Goal: Task Accomplishment & Management: Manage account settings

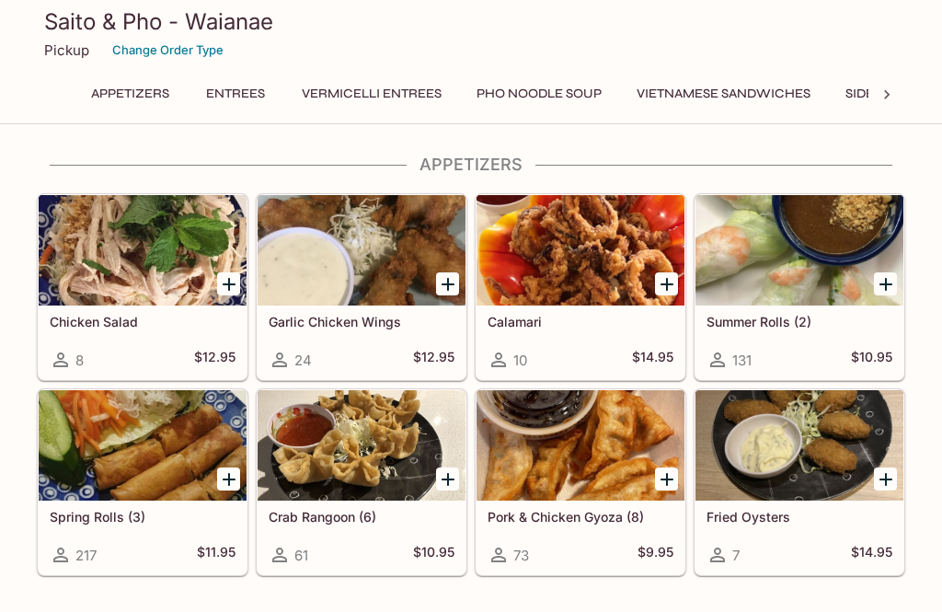
click at [312, 5] on div "Saito & Pho - Waianae Pickup Change Order Type" at bounding box center [470, 37] width 883 height 74
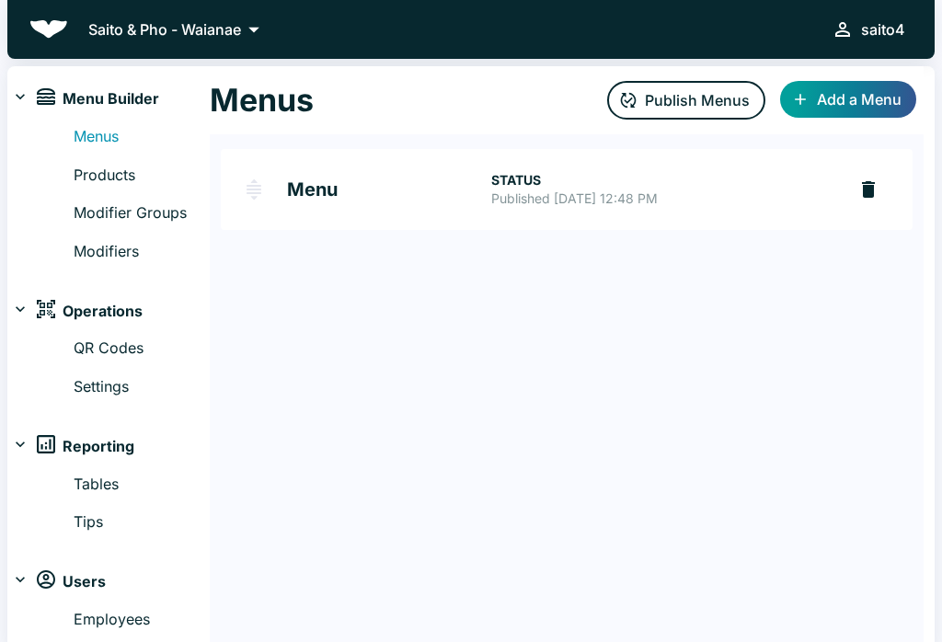
click at [474, 191] on h2 "Menu" at bounding box center [389, 189] width 204 height 18
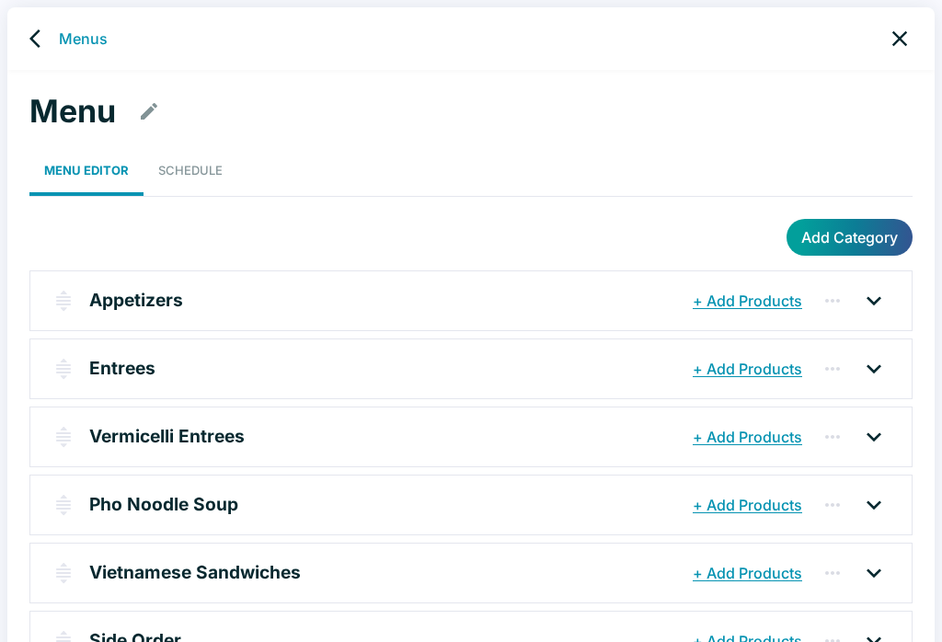
click at [776, 298] on button "+ Add Products" at bounding box center [747, 300] width 119 height 33
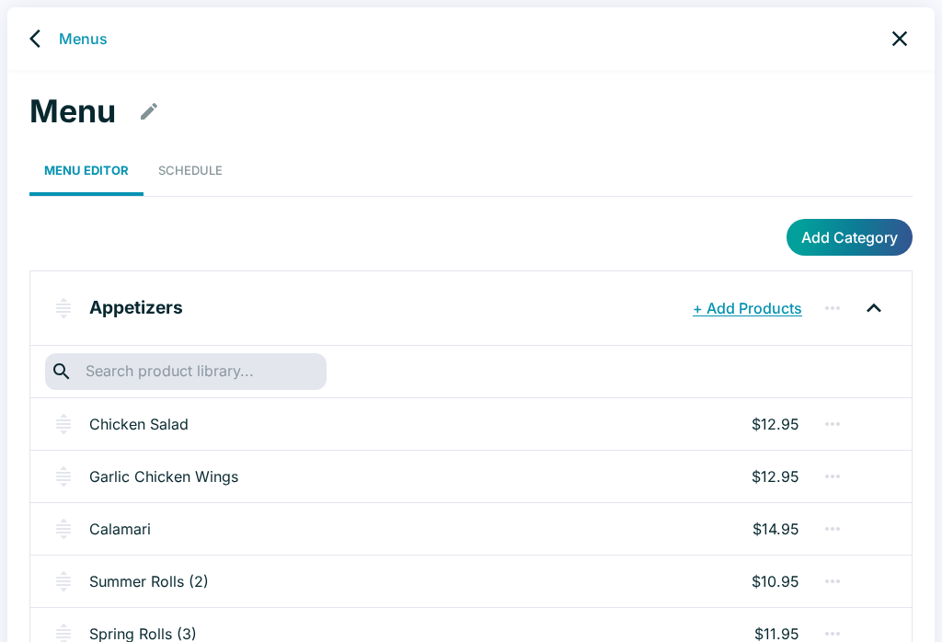
click at [279, 359] on input "text" at bounding box center [185, 372] width 211 height 26
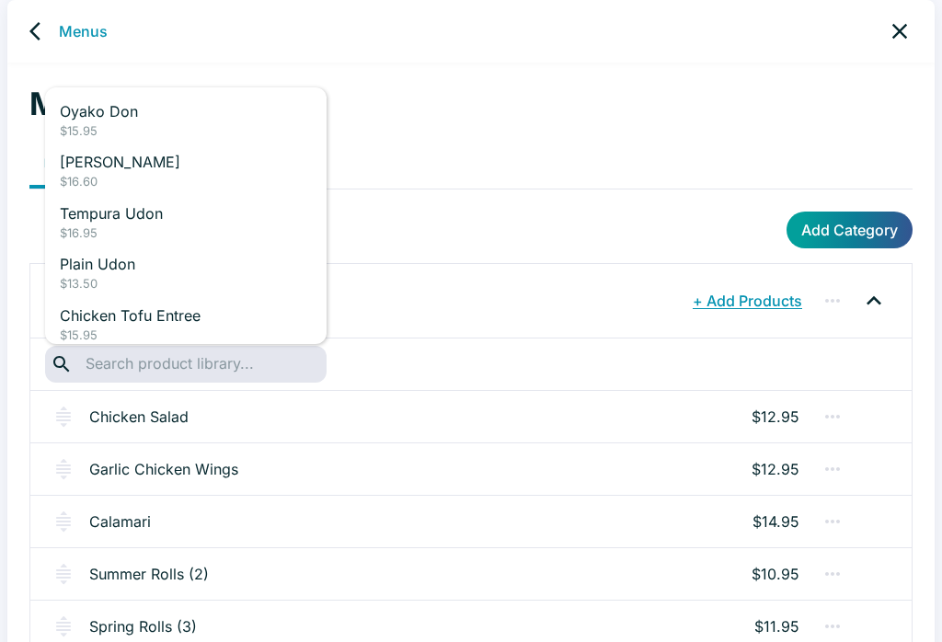
scroll to position [6, 0]
click at [30, 36] on icon "back" at bounding box center [40, 32] width 22 height 22
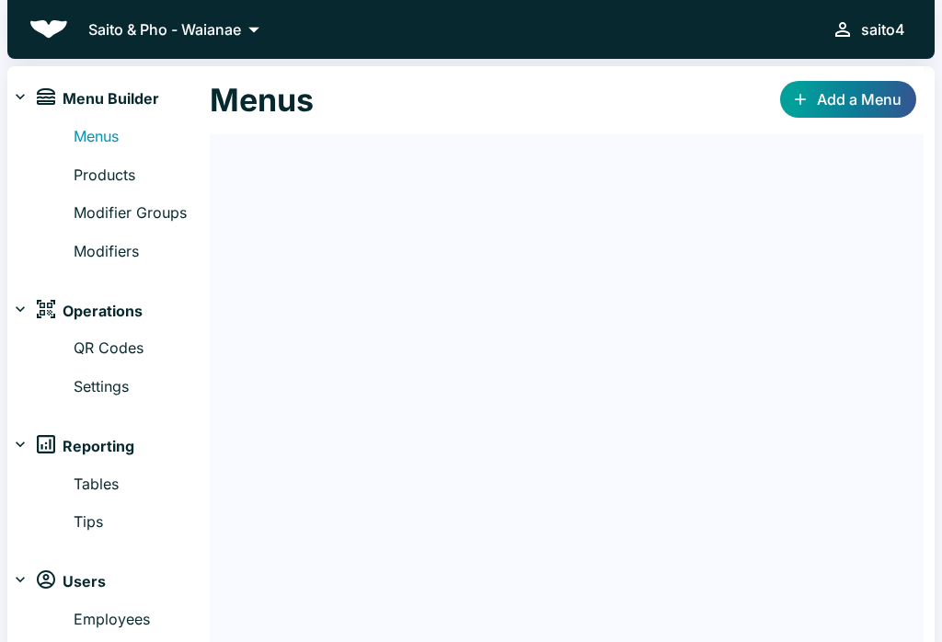
click at [135, 178] on link "Products" at bounding box center [142, 176] width 136 height 24
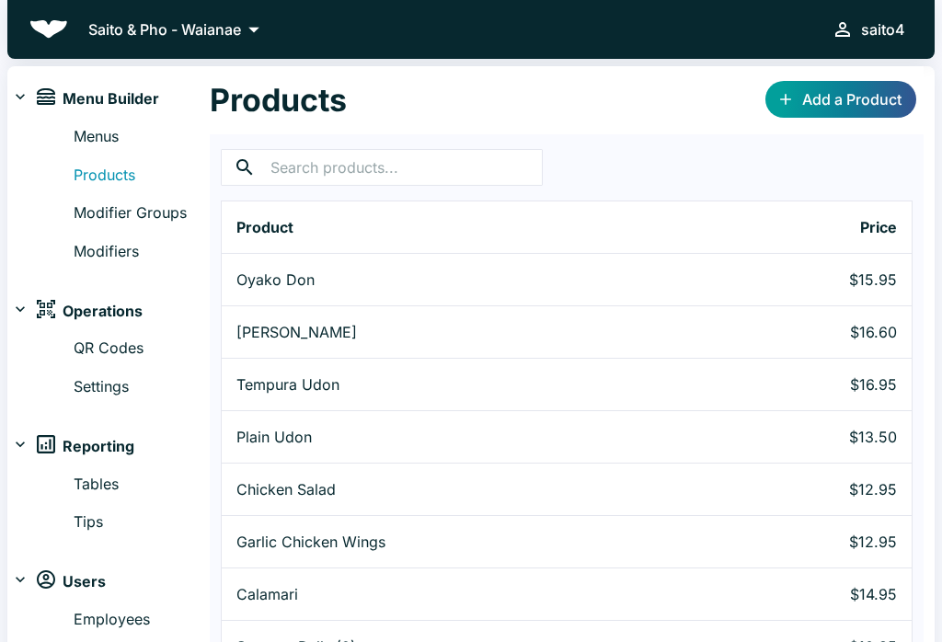
click at [864, 93] on link "Add a Product" at bounding box center [840, 99] width 151 height 37
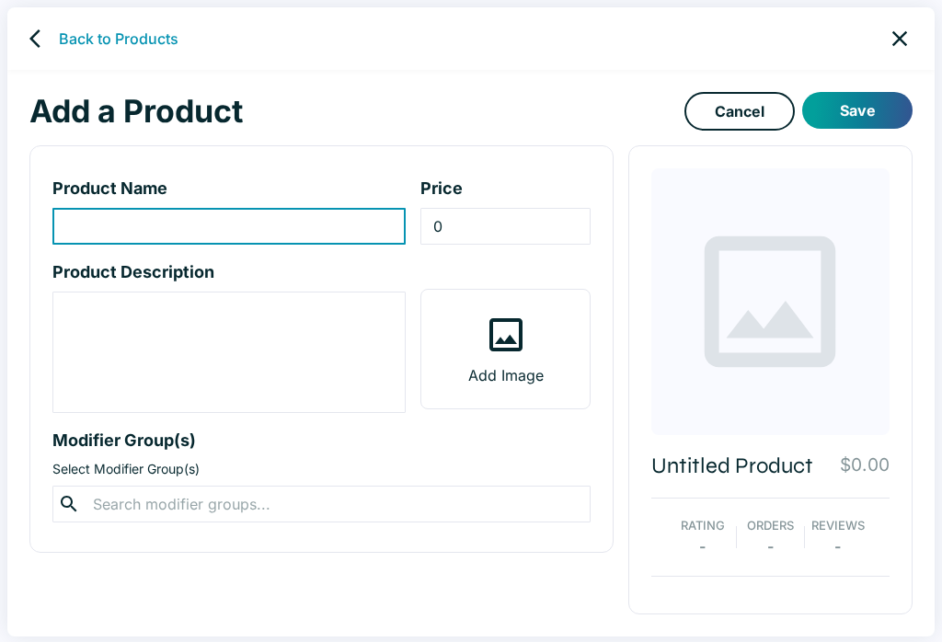
click at [346, 218] on input "product-name-input" at bounding box center [228, 226] width 353 height 37
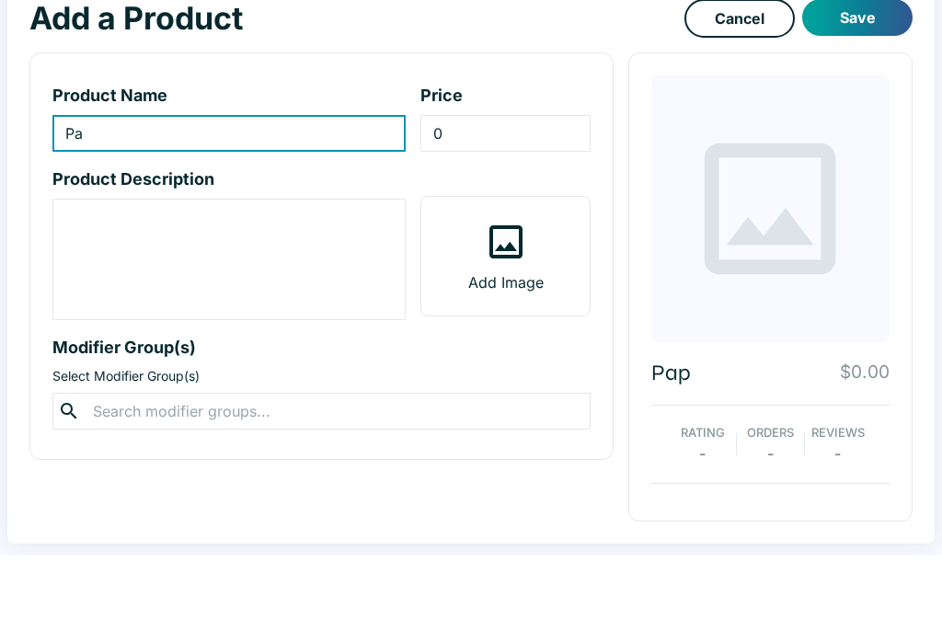
type input "P"
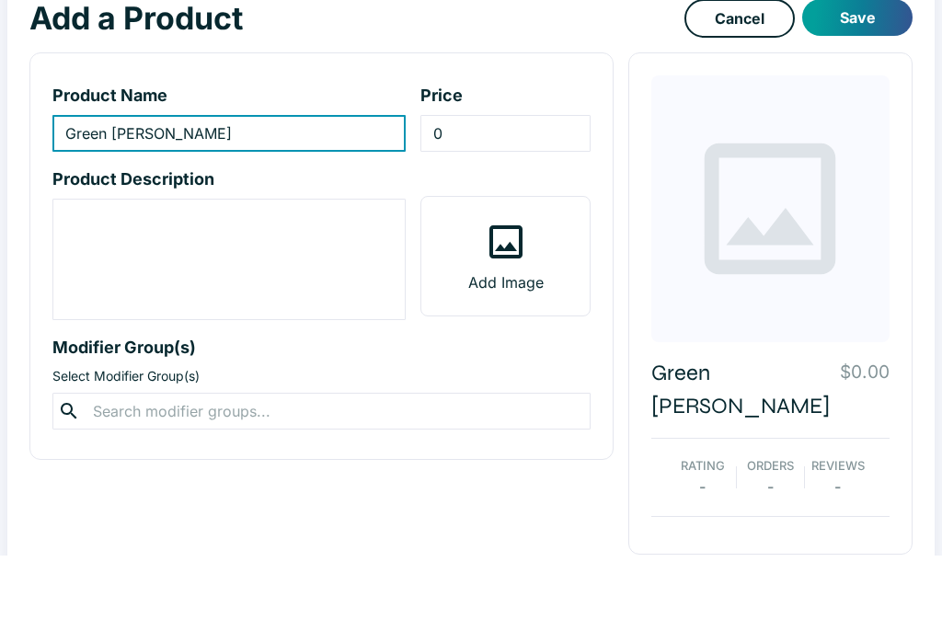
click at [146, 202] on input "Green papaya Salas" at bounding box center [228, 220] width 353 height 37
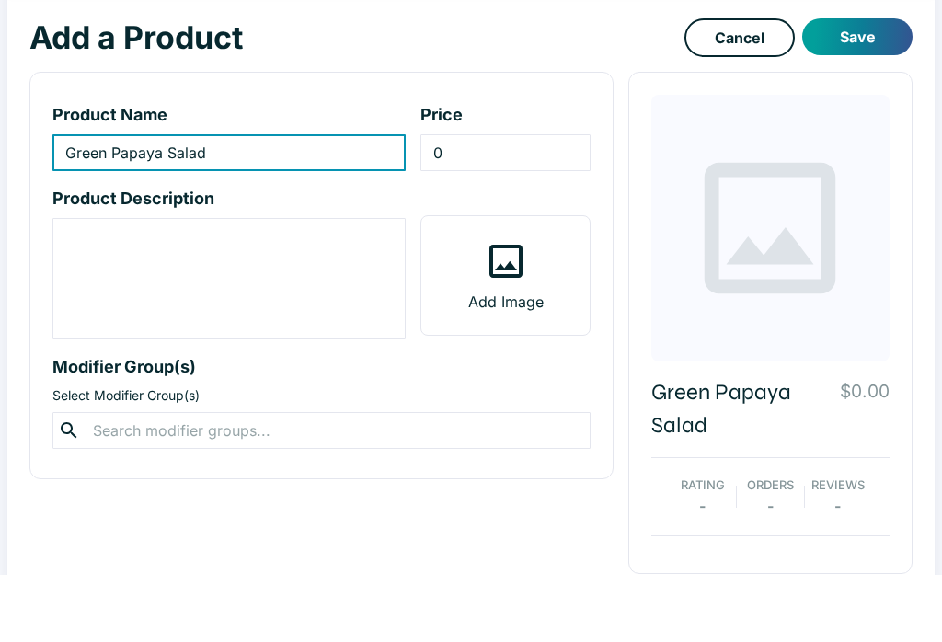
type input "Green Papaya Salad"
click at [543, 202] on input "0" at bounding box center [504, 220] width 169 height 37
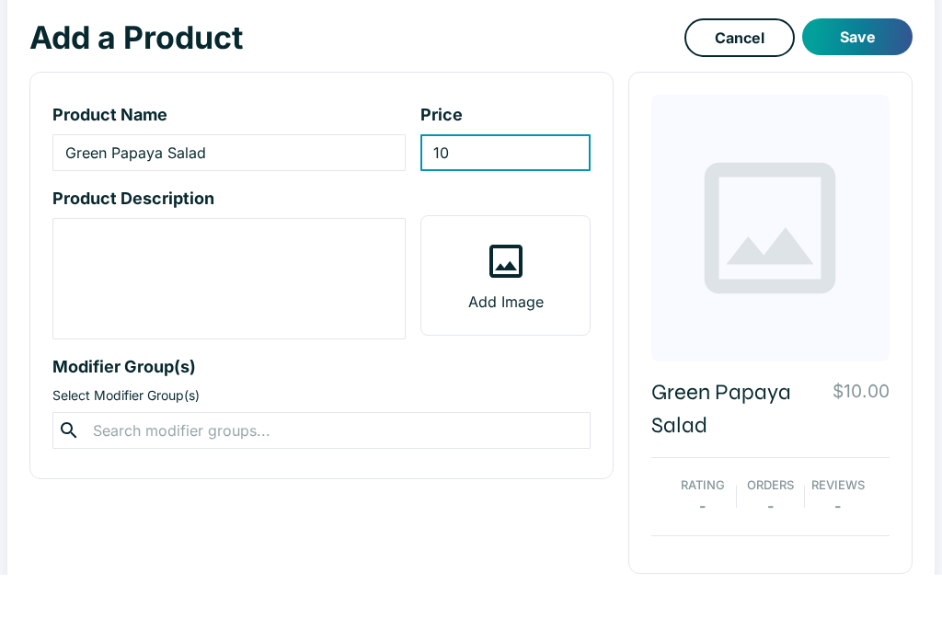
click at [522, 202] on input "10" at bounding box center [504, 220] width 169 height 37
type input "1"
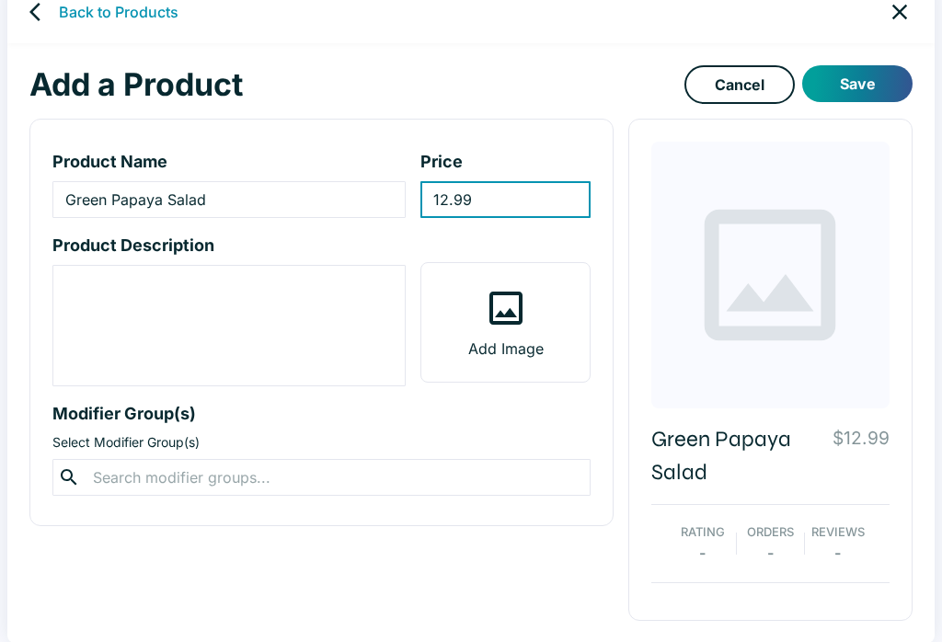
type input "12.99"
click at [334, 294] on textarea "product-description-input" at bounding box center [228, 326] width 327 height 106
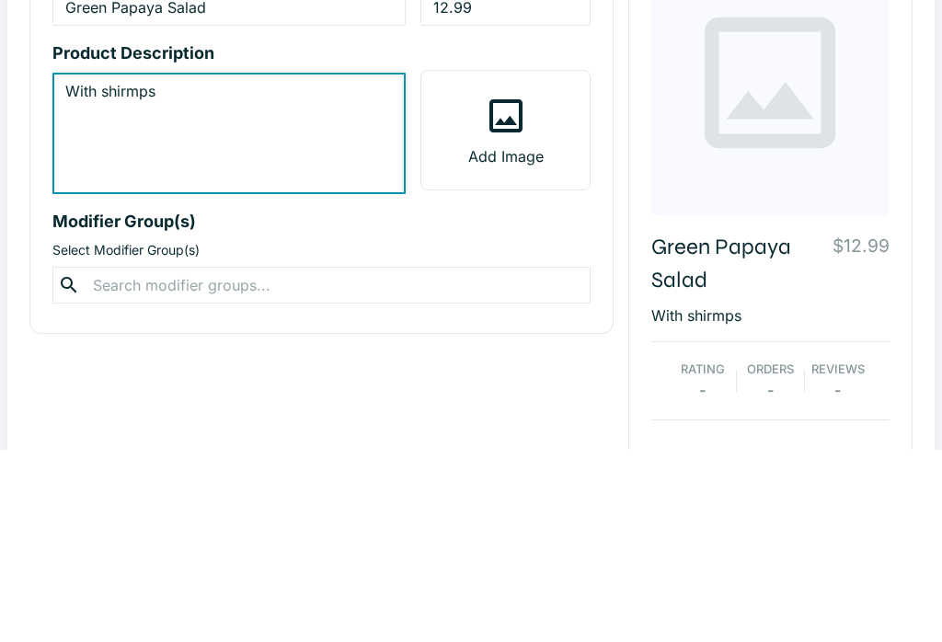
click at [90, 273] on textarea "With shirmps" at bounding box center [228, 326] width 327 height 106
click at [110, 273] on textarea "With shirmps" at bounding box center [228, 326] width 327 height 106
click at [281, 273] on textarea "With shirmps" at bounding box center [228, 326] width 327 height 106
click at [241, 273] on textarea "With shirmps" at bounding box center [228, 326] width 327 height 106
click at [103, 273] on textarea "With shirmps" at bounding box center [228, 326] width 327 height 106
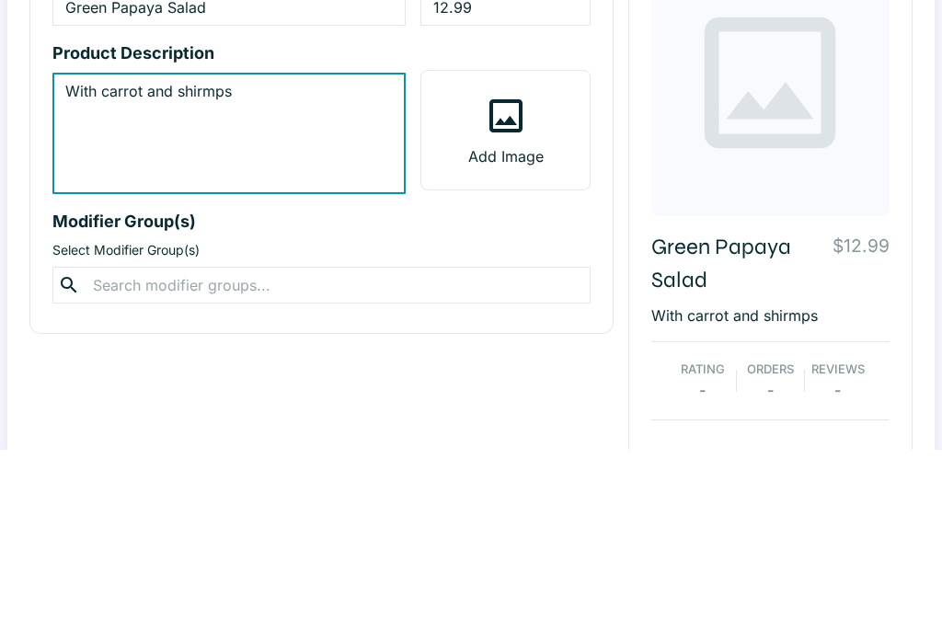
click at [217, 273] on textarea "With carrot and shirmps" at bounding box center [228, 326] width 327 height 106
click at [52, 265] on div "With carrot and shirmps x ​" at bounding box center [228, 325] width 353 height 121
click at [66, 273] on textarea "With carrot and shirmps" at bounding box center [228, 326] width 327 height 106
click at [76, 273] on textarea "With carrot and shirmps" at bounding box center [228, 326] width 327 height 106
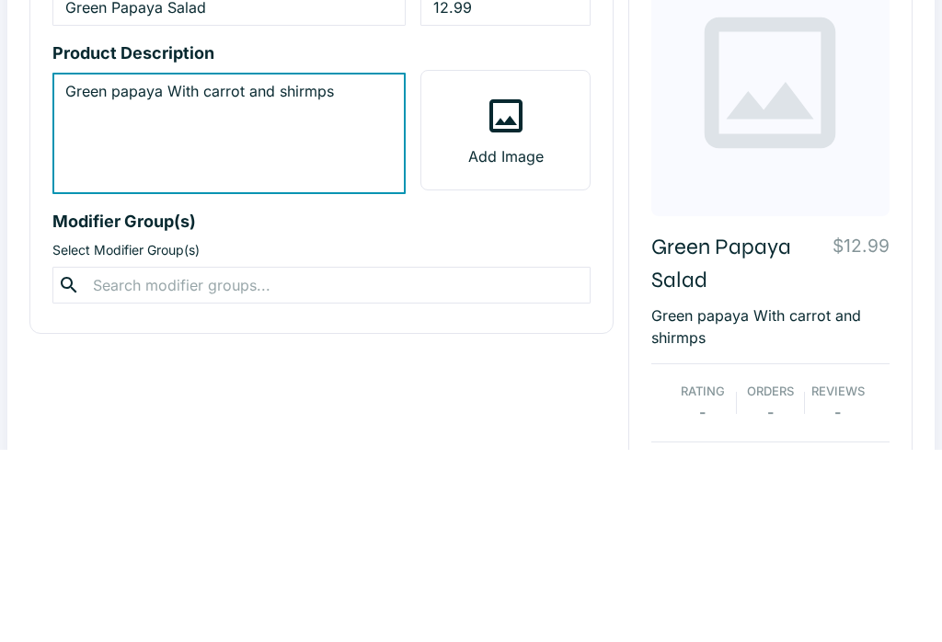
click at [178, 273] on textarea "Green papaya With carrot and shirmps" at bounding box center [228, 326] width 327 height 106
click at [196, 273] on textarea "Green papaya With carrot and shirmps" at bounding box center [228, 326] width 327 height 106
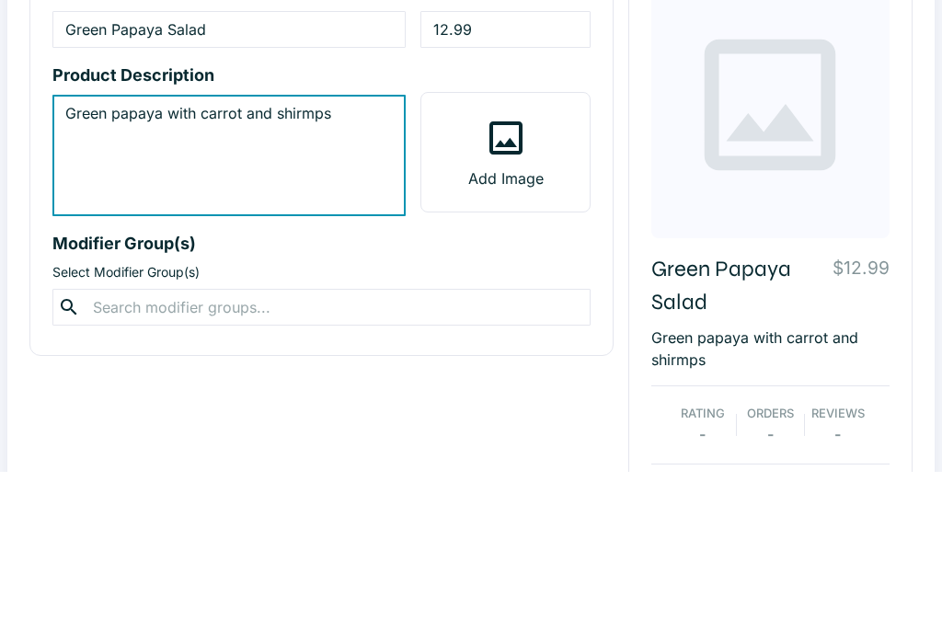
click at [217, 273] on textarea "Green papaya with carrot and shirmps" at bounding box center [228, 326] width 327 height 106
click at [216, 273] on textarea "Green papaya with carrot and shirmps" at bounding box center [228, 326] width 327 height 106
click at [212, 273] on textarea "Green papaya with carrot and shirmps" at bounding box center [228, 326] width 327 height 106
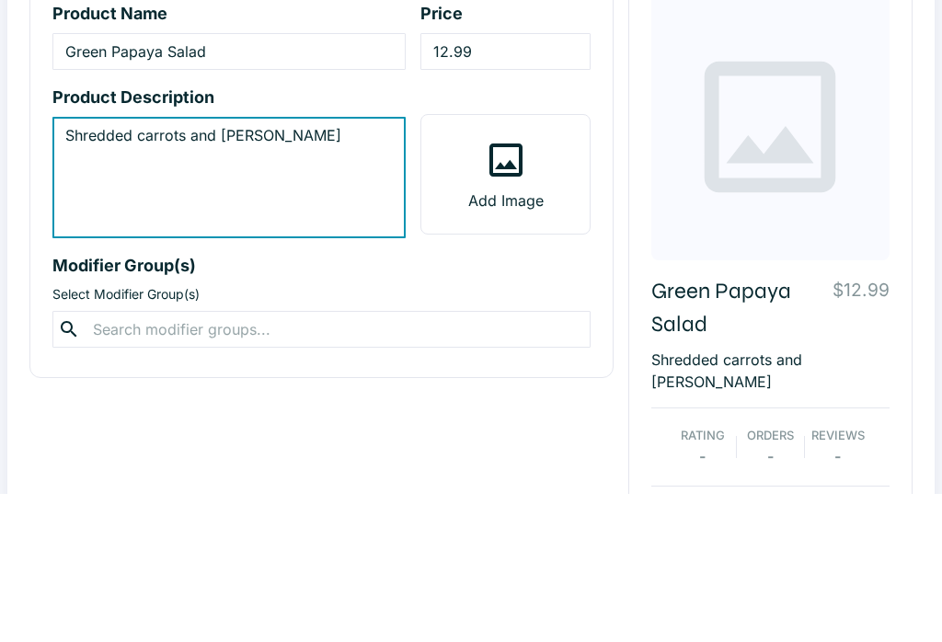
click at [221, 273] on textarea "Shredded carrots and papaya" at bounding box center [228, 326] width 327 height 106
click at [220, 273] on textarea "Shredded carrots and papaya" at bounding box center [228, 326] width 327 height 106
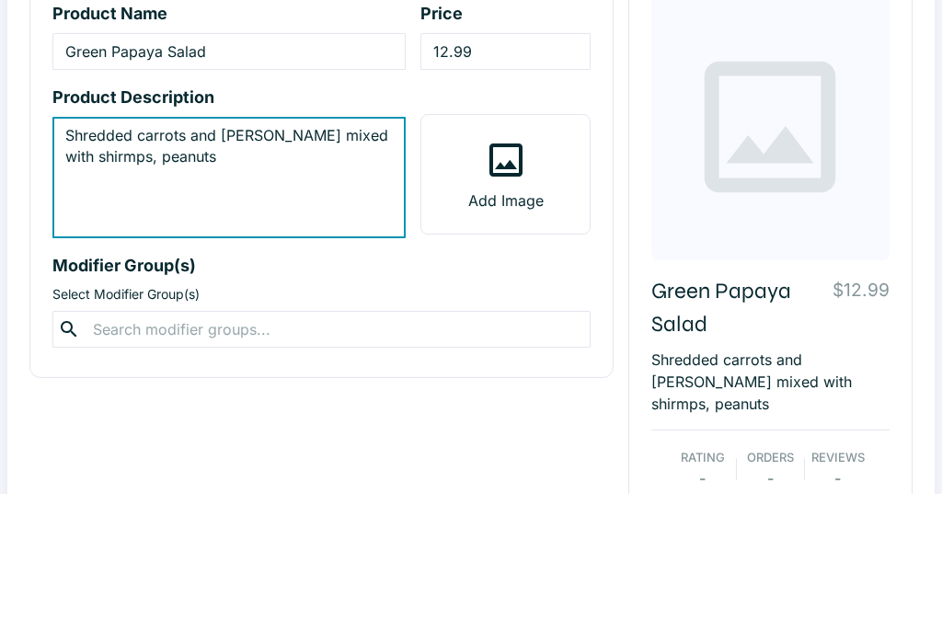
click at [140, 273] on textarea "Shredded carrots and papaya mixed with shirmps, peanuts" at bounding box center [228, 326] width 327 height 106
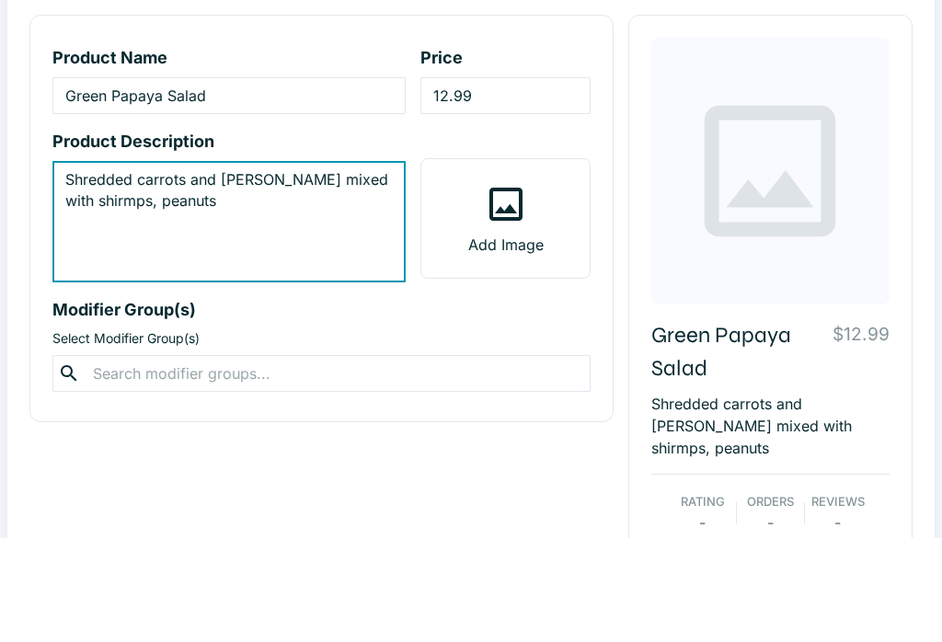
click at [206, 273] on textarea "Shredded carrots and papaya mixed with shirmps, peanuts" at bounding box center [228, 326] width 327 height 106
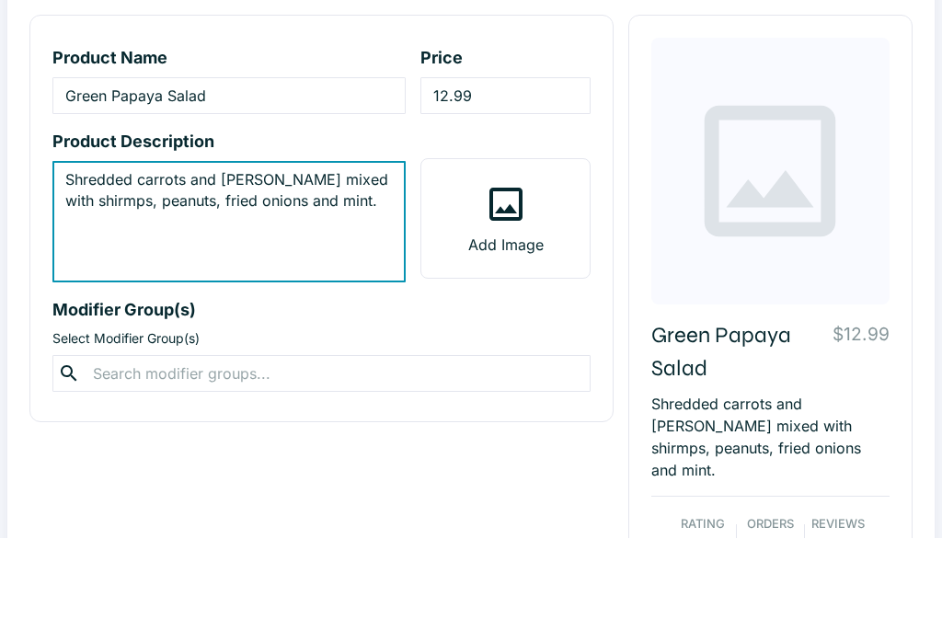
click at [88, 273] on textarea "Shredded carrots and papaya mixed with shirmps, peanuts, fried onions and mint." at bounding box center [228, 326] width 327 height 106
click at [358, 273] on textarea "Shredded carrots and papaya mixed with shrimps, peanuts, fried onions and mint." at bounding box center [228, 326] width 327 height 106
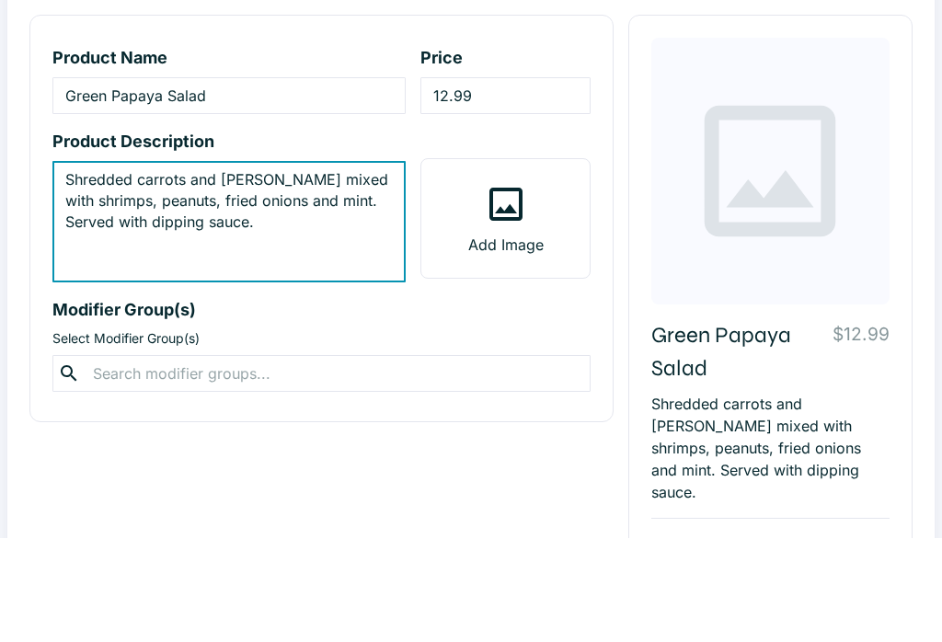
type textarea "Shredded carrots and papaya mixed with shrimps, peanuts, fried onions and mint.…"
click at [530, 263] on label "Add Image" at bounding box center [504, 322] width 167 height 119
click at [0, 0] on input "Add Image" at bounding box center [0, 0] width 0 height 0
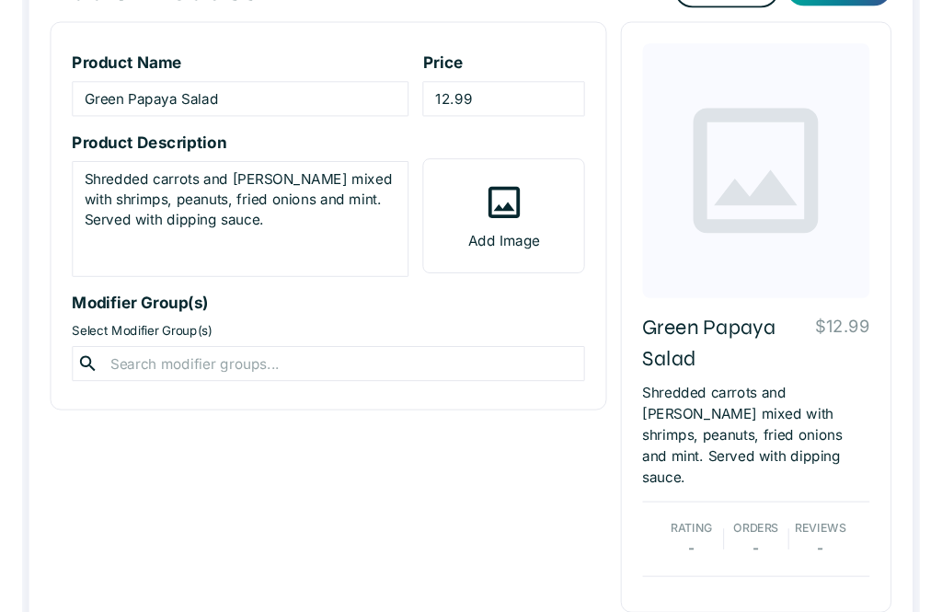
scroll to position [153, 0]
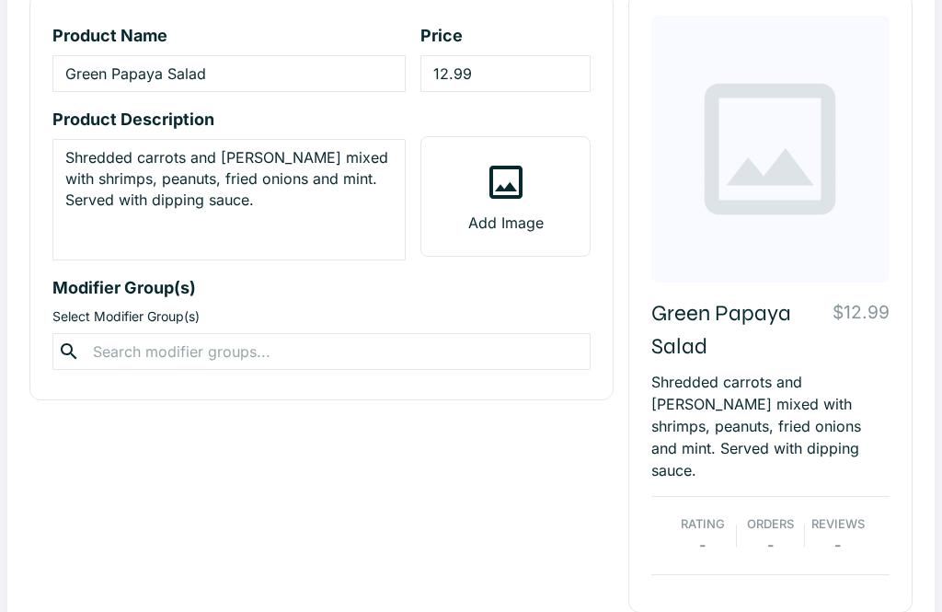
click at [511, 234] on label "Add Image" at bounding box center [504, 196] width 167 height 119
click at [0, 0] on input "Add Image" at bounding box center [0, 0] width 0 height 0
click at [362, 189] on textarea "Shredded carrots and papaya mixed with shrimps, peanuts, fried onions and mint.…" at bounding box center [228, 200] width 327 height 106
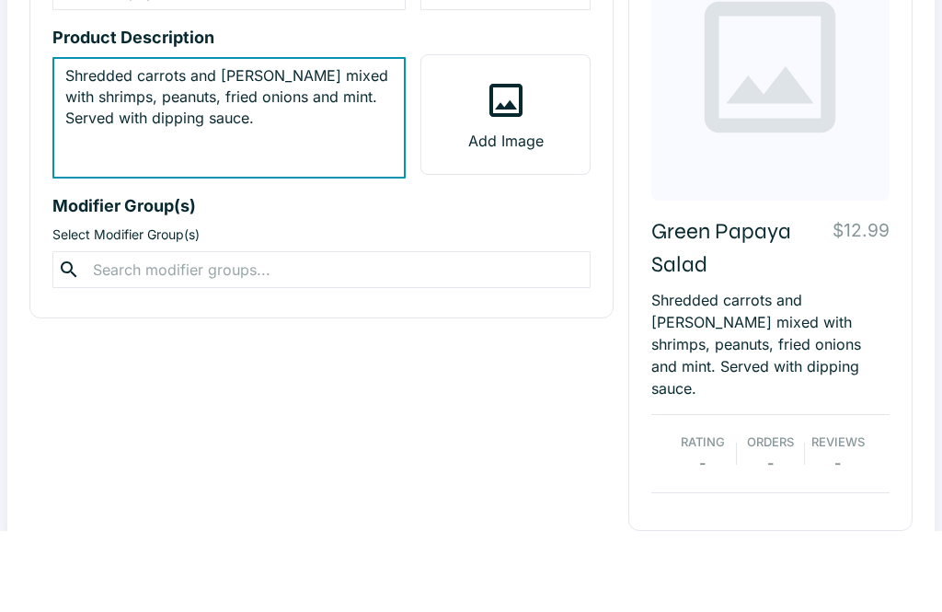
click at [372, 147] on textarea "Shredded carrots and papaya mixed with shrimps, peanuts, fried onions and mint.…" at bounding box center [228, 200] width 327 height 106
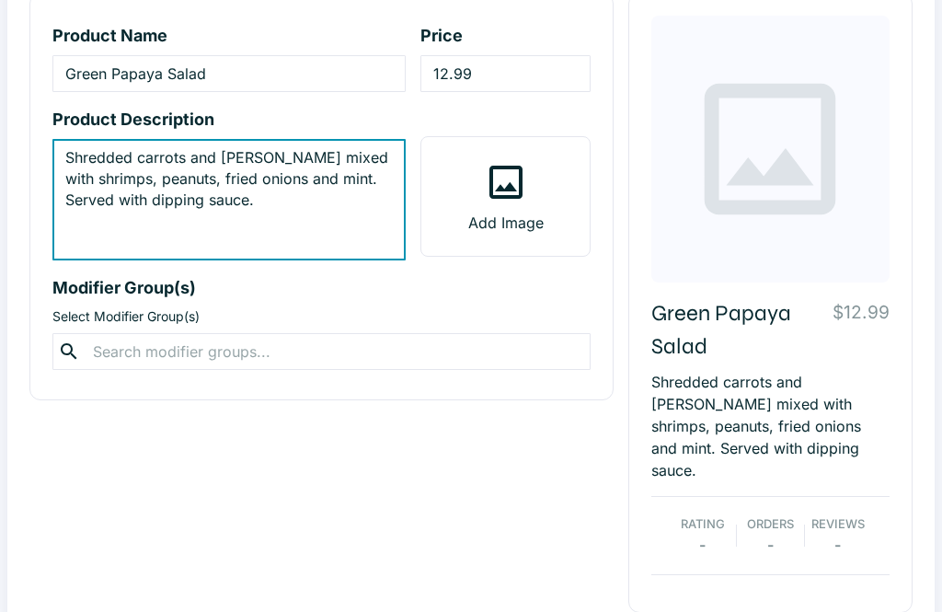
click at [788, 407] on p "Shredded carrots and papaya mixed with shrimps, peanuts, fried onions and mint.…" at bounding box center [770, 426] width 238 height 110
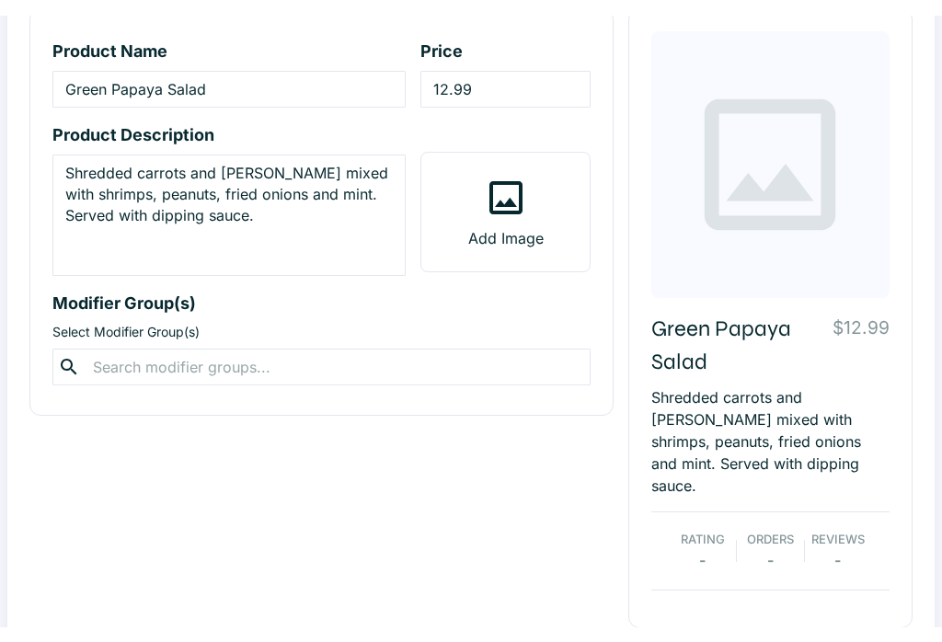
scroll to position [0, 0]
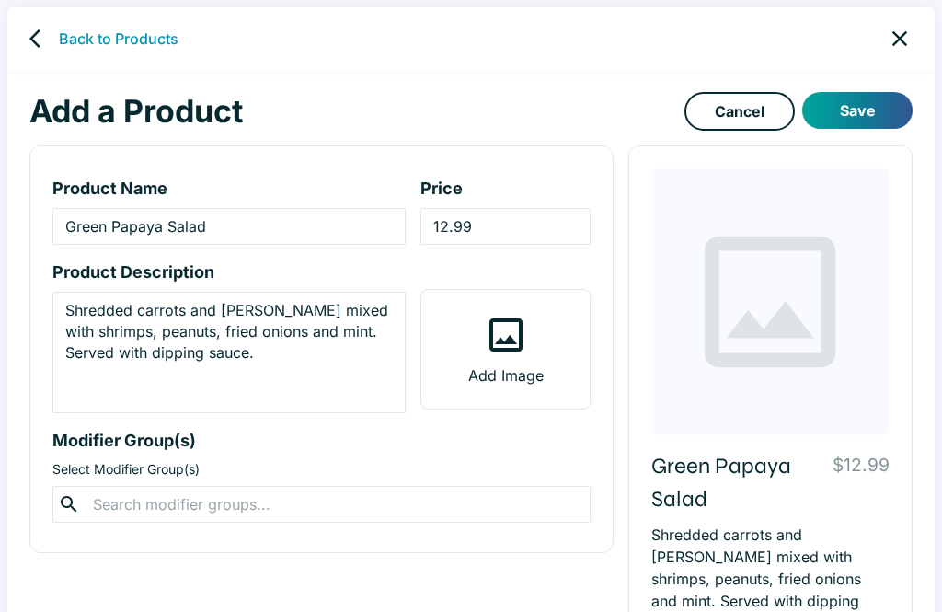
click at [816, 12] on div "Back to Products" at bounding box center [470, 38] width 927 height 63
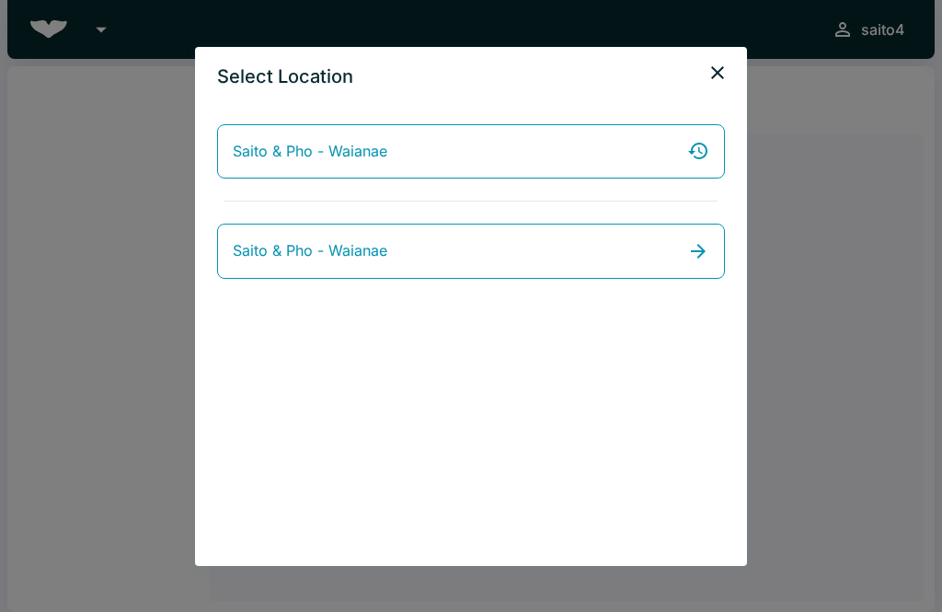
click at [660, 165] on link "Saito & Pho - Waianae" at bounding box center [471, 151] width 508 height 55
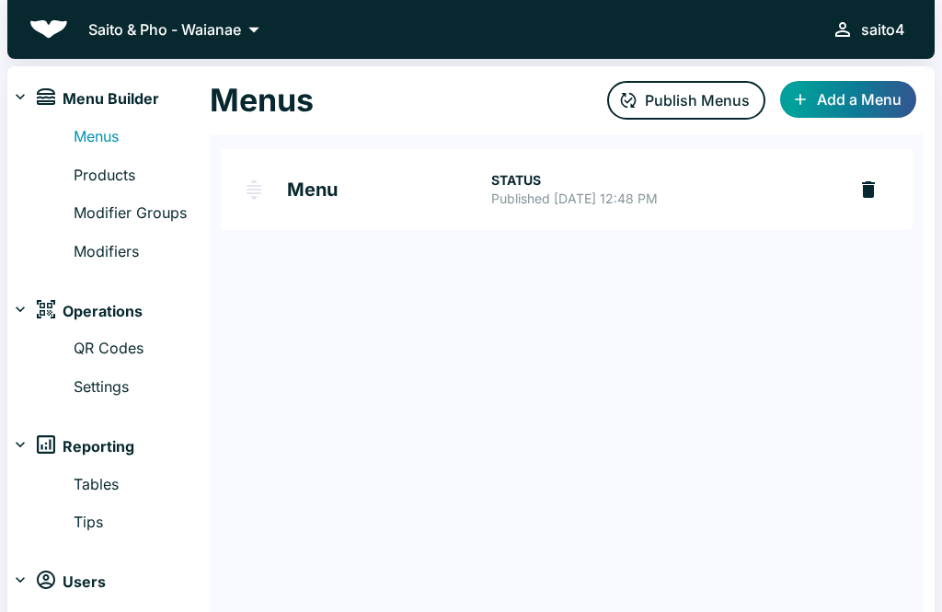
click at [115, 180] on link "Products" at bounding box center [142, 176] width 136 height 24
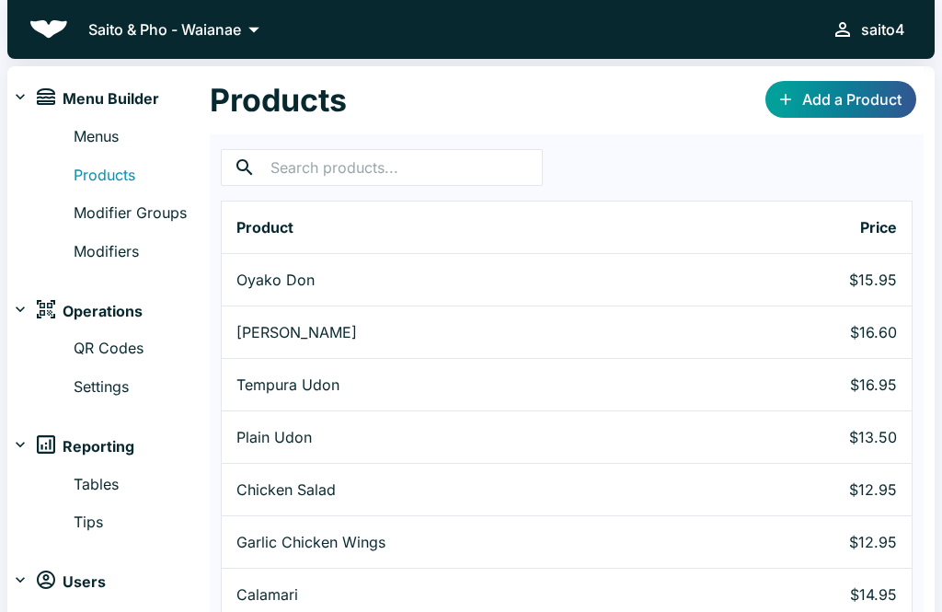
click at [851, 108] on link "Add a Product" at bounding box center [840, 99] width 151 height 37
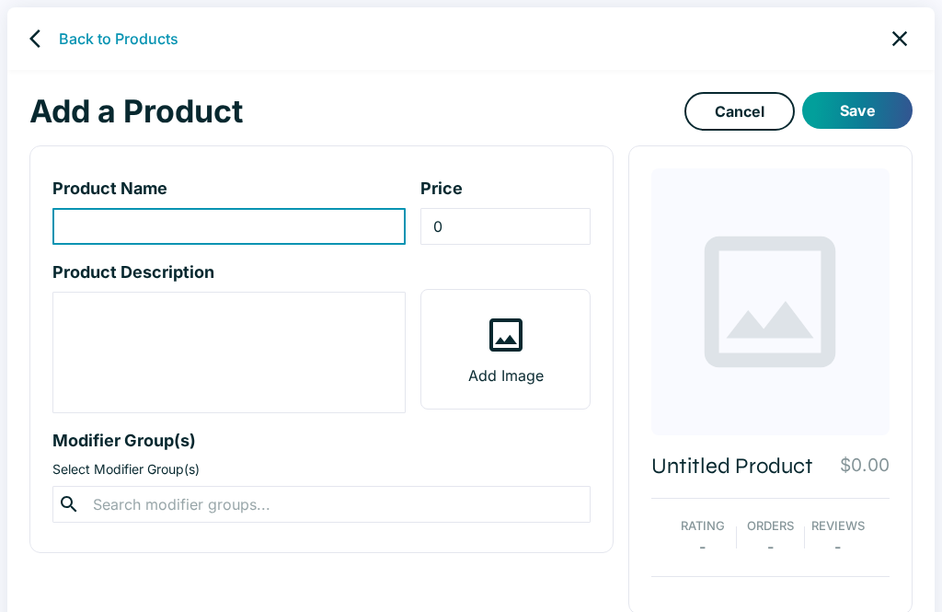
click at [346, 229] on input "product-name-input" at bounding box center [228, 226] width 353 height 37
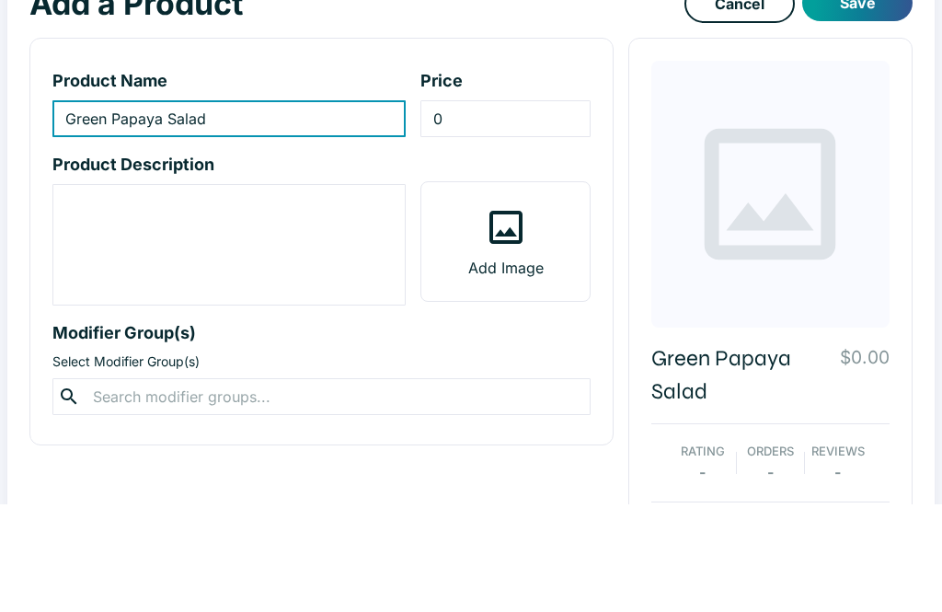
type input "Green Papaya Salad"
click at [316, 300] on textarea "product-description-input" at bounding box center [228, 353] width 327 height 106
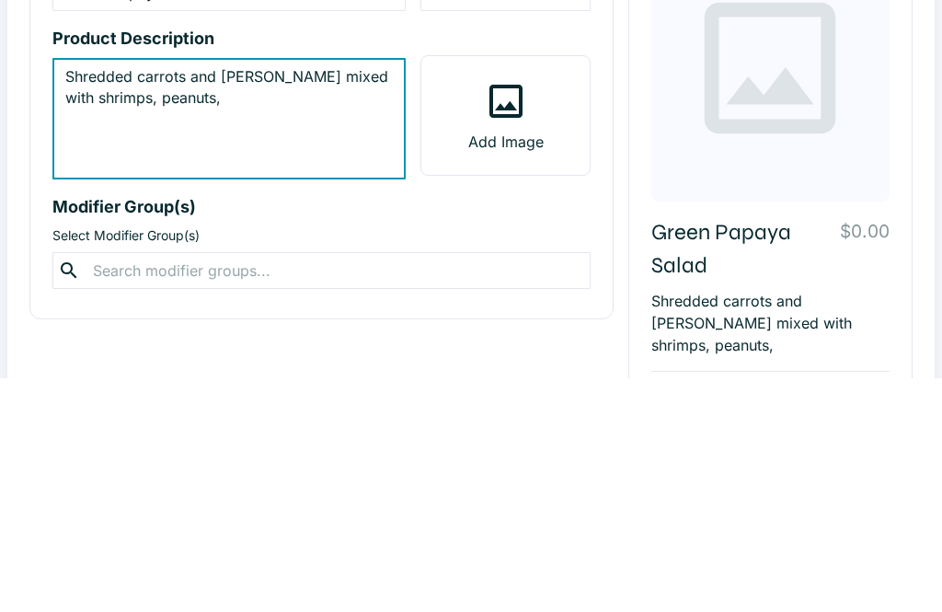
click at [289, 300] on textarea "Shredded carrots and papaya mixed with shrimps, peanuts," at bounding box center [228, 353] width 327 height 106
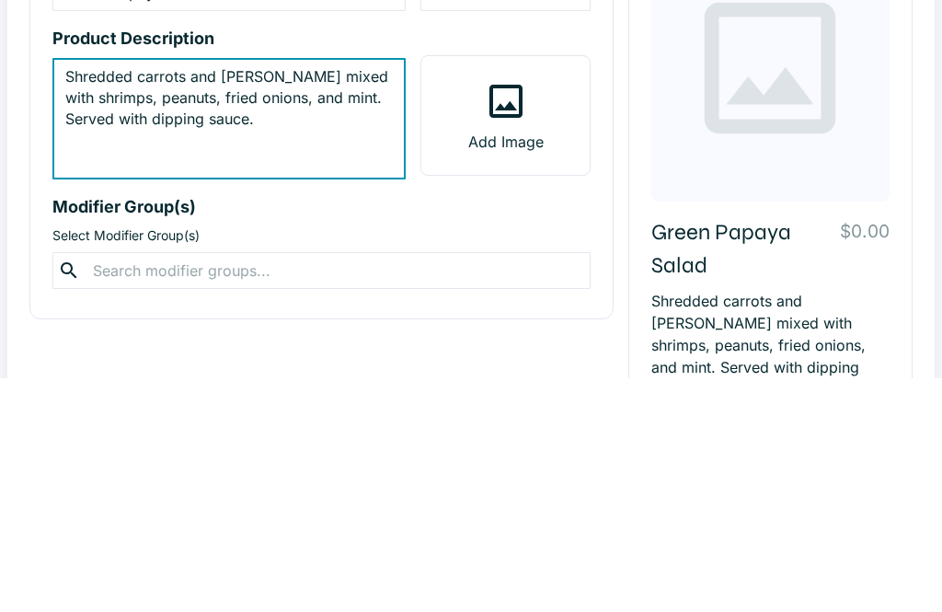
type textarea "Shredded carrots and papaya mixed with shrimps, peanuts, fried onions, and mint…"
click at [514, 313] on icon at bounding box center [506, 335] width 44 height 44
click at [0, 0] on input "Add Image" at bounding box center [0, 0] width 0 height 0
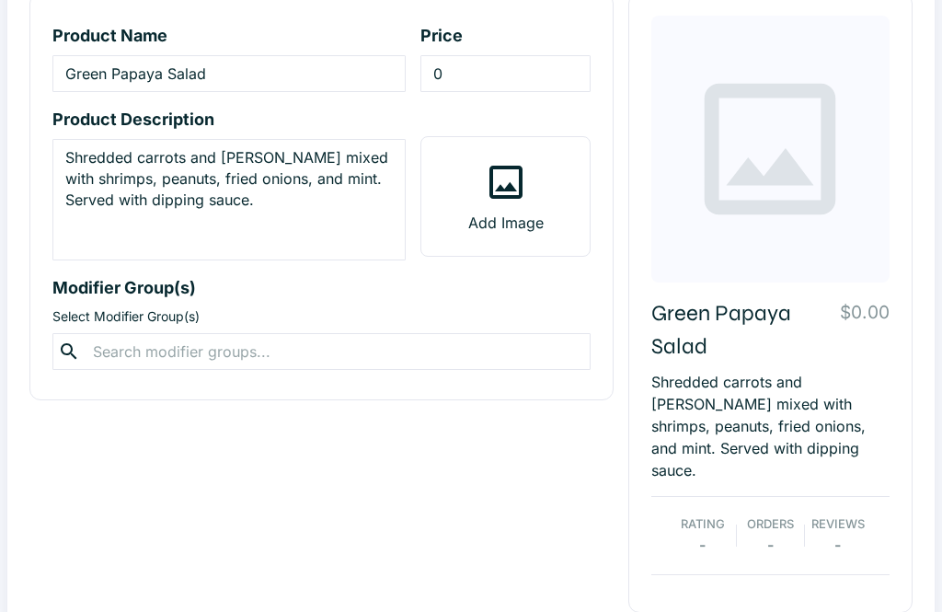
click at [538, 73] on input "0" at bounding box center [504, 73] width 169 height 37
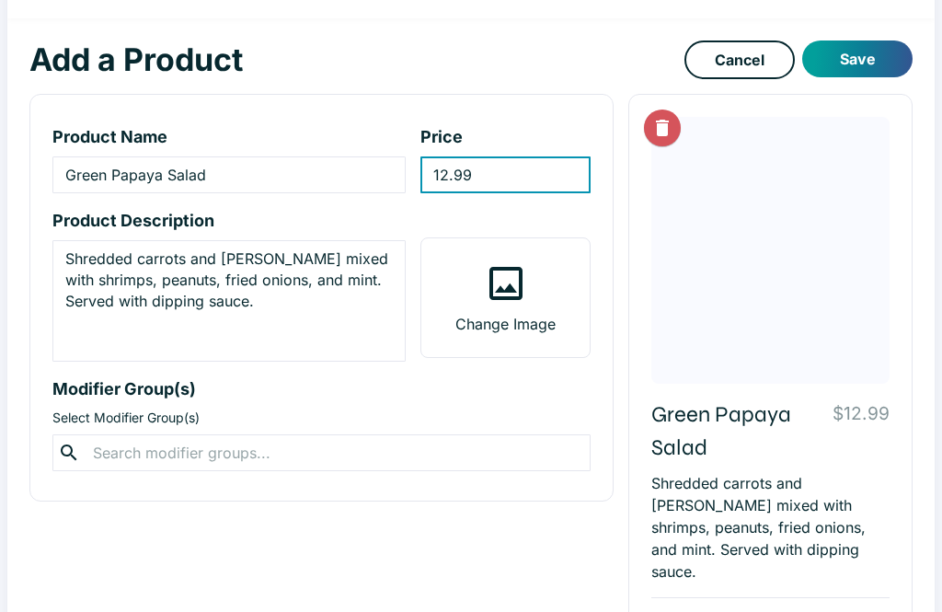
scroll to position [55, 0]
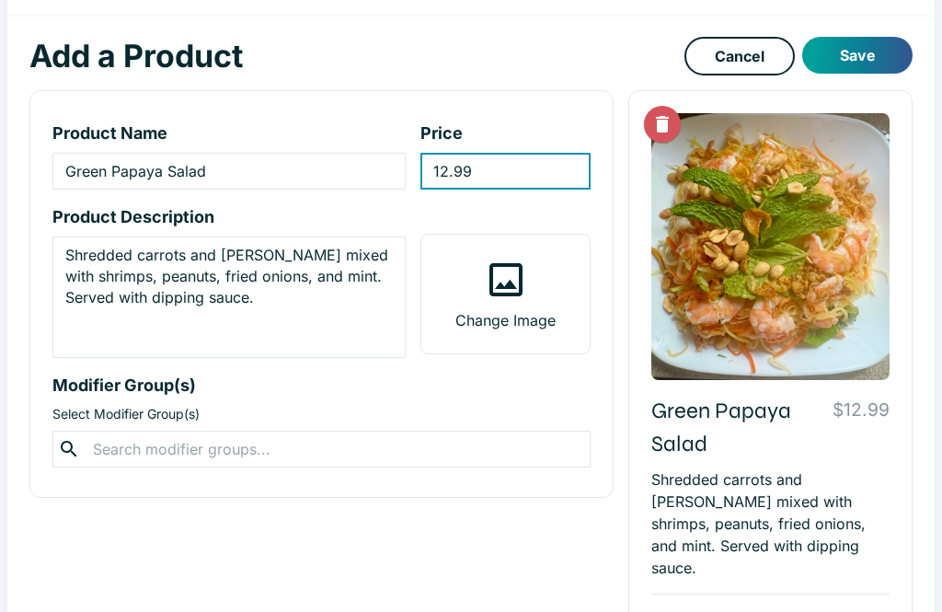
type input "12.99"
click at [883, 56] on button "Save" at bounding box center [857, 55] width 110 height 37
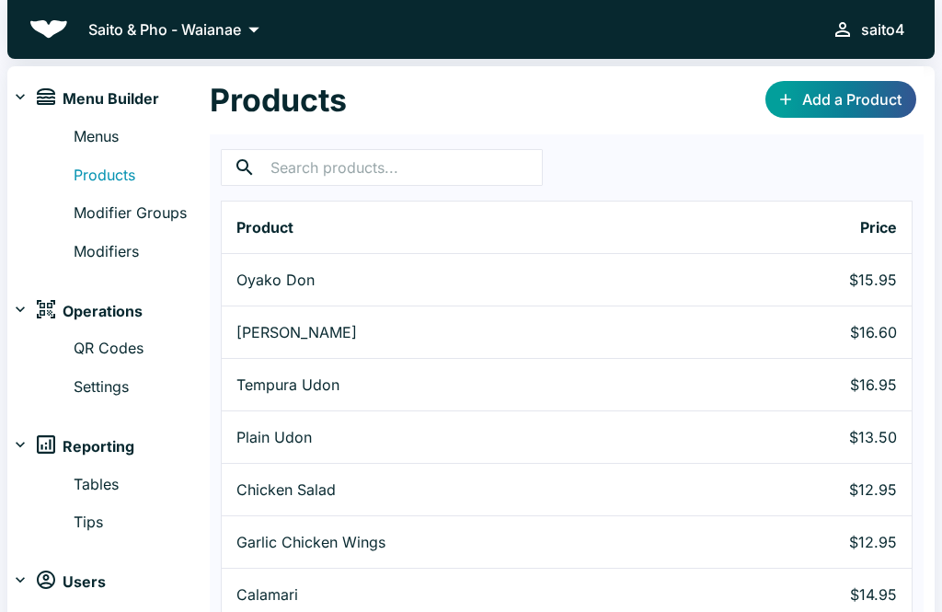
click at [143, 138] on link "Menus" at bounding box center [142, 137] width 136 height 24
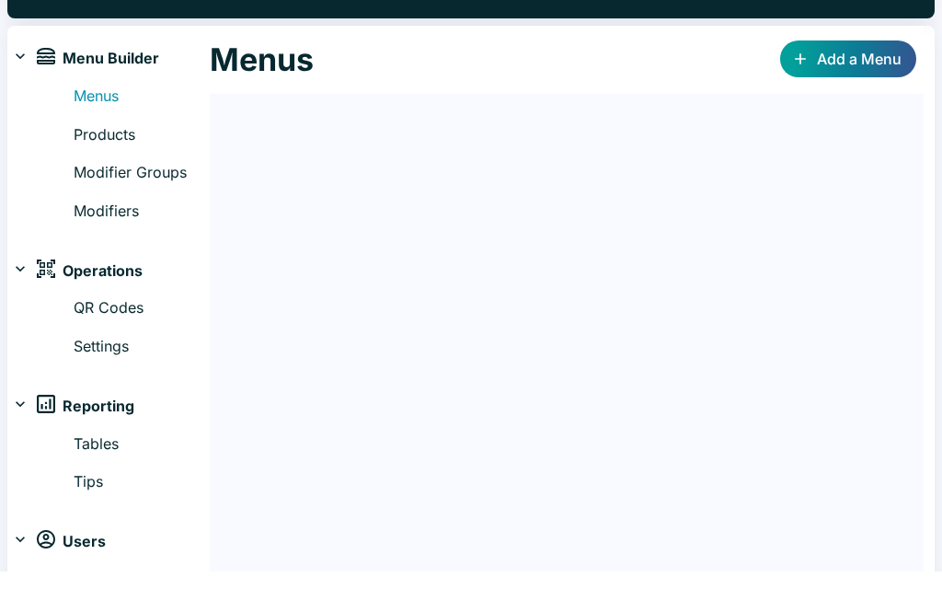
scroll to position [40, 0]
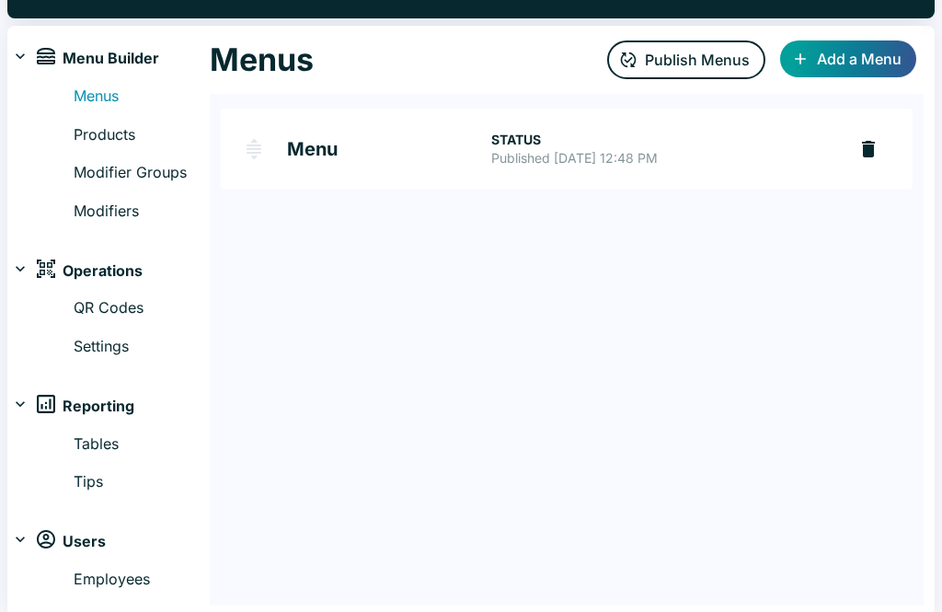
click at [648, 154] on p "Published Aug 02, 2025 at 12:48 PM" at bounding box center [661, 158] width 340 height 18
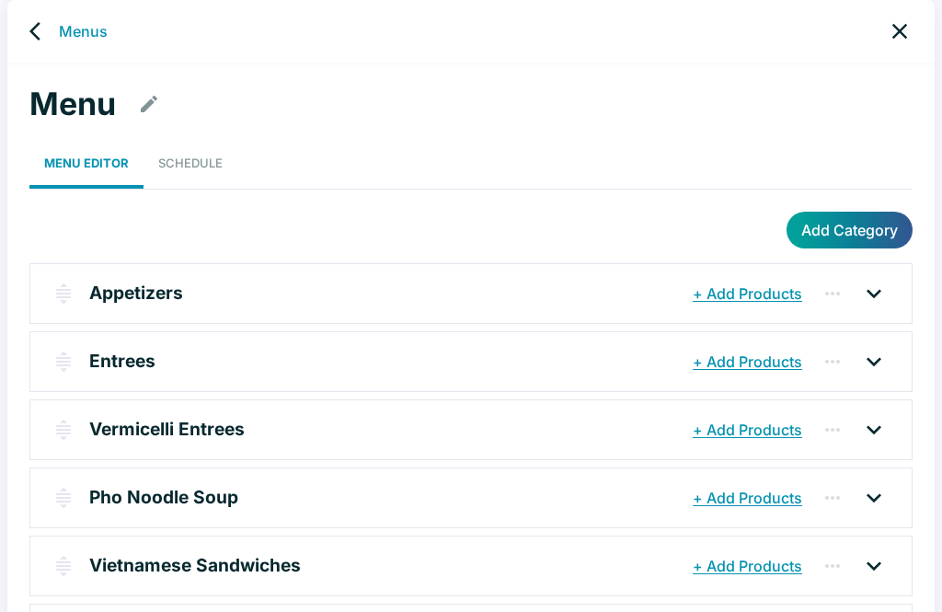
click at [786, 307] on button "+ Add Products" at bounding box center [747, 293] width 119 height 33
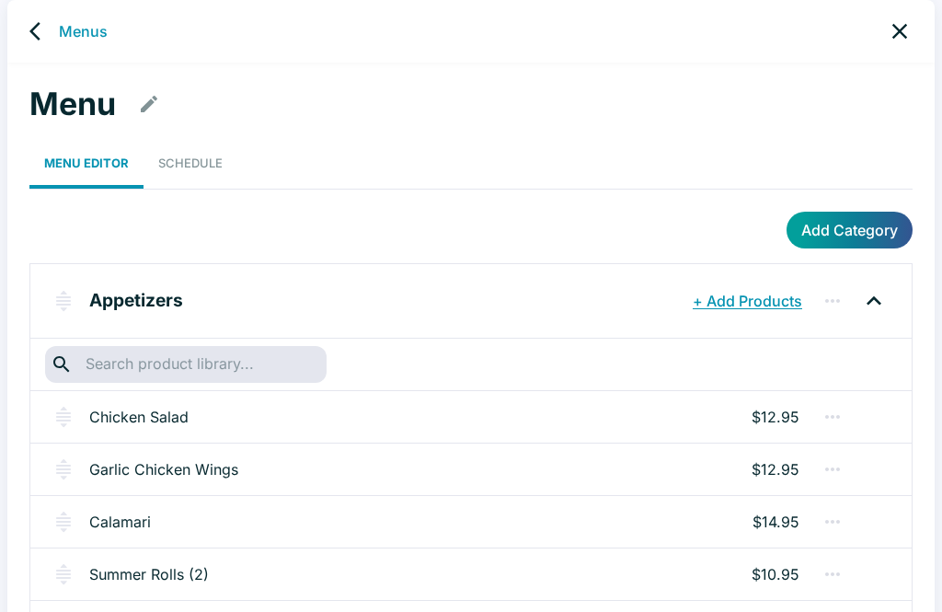
click at [213, 300] on icon "button" at bounding box center [215, 300] width 14 height 14
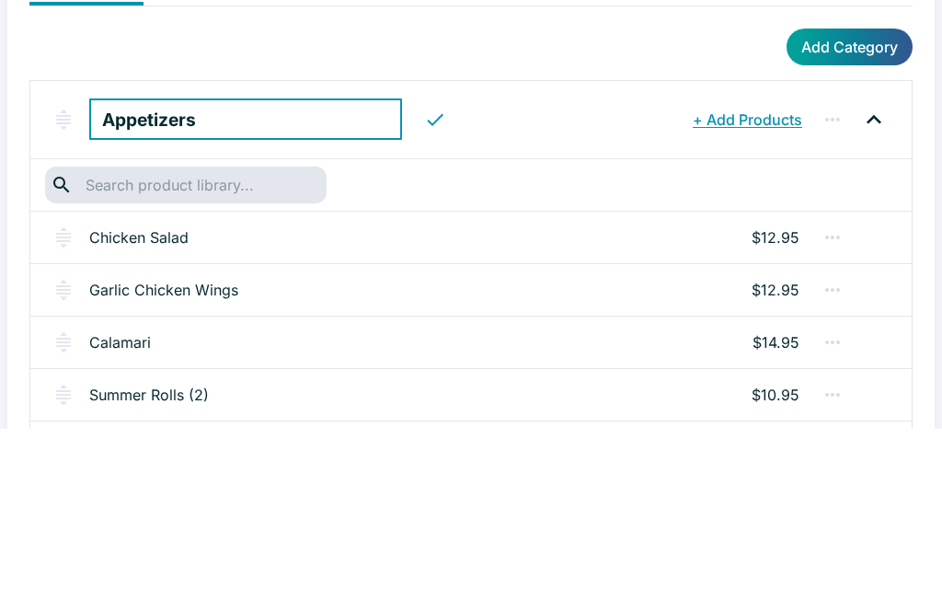
click at [263, 355] on input "text" at bounding box center [185, 368] width 211 height 26
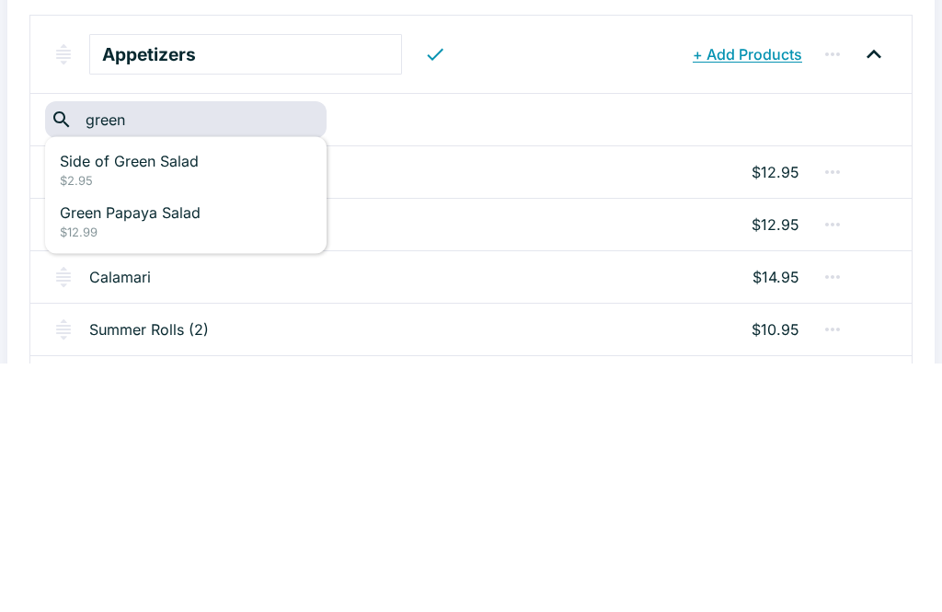
type input "green"
click at [191, 471] on p "$12.99" at bounding box center [186, 480] width 252 height 18
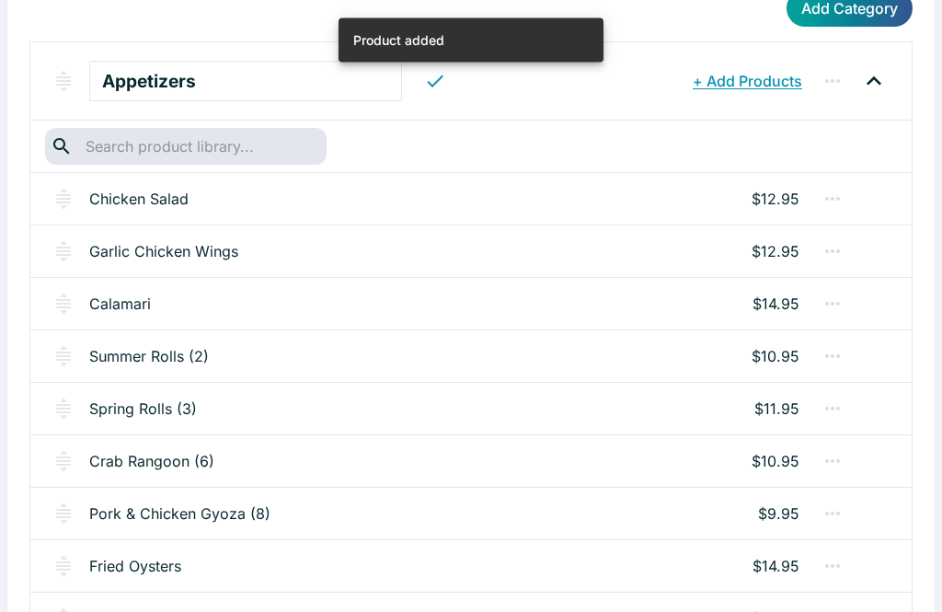
scroll to position [0, 0]
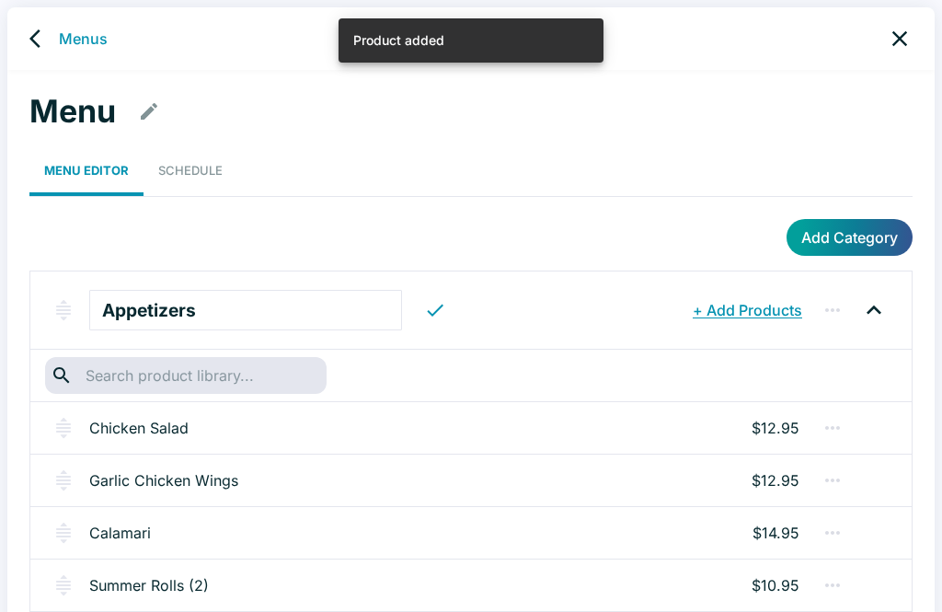
click at [93, 40] on link "Menus" at bounding box center [83, 39] width 49 height 22
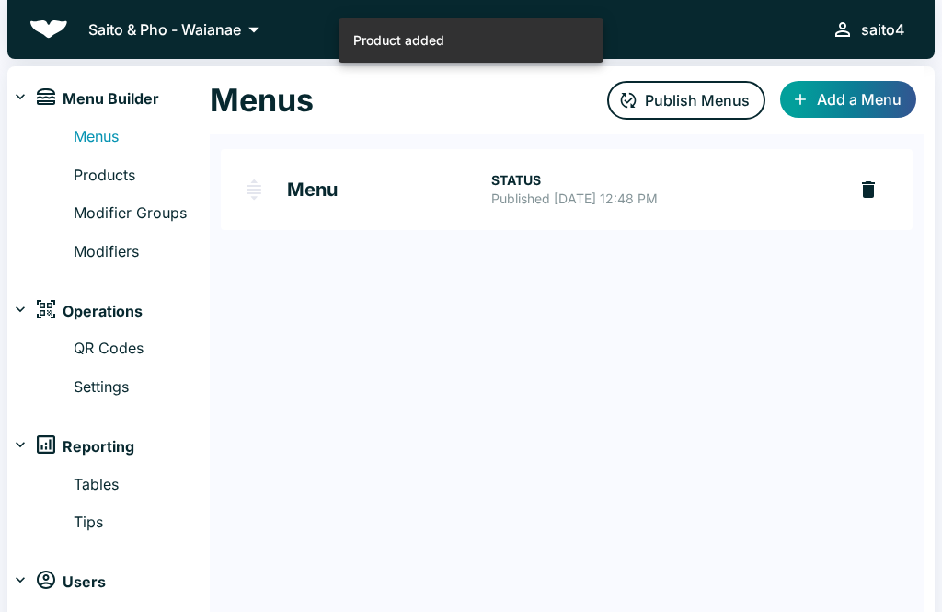
click at [709, 94] on button "Publish Menus" at bounding box center [686, 100] width 158 height 39
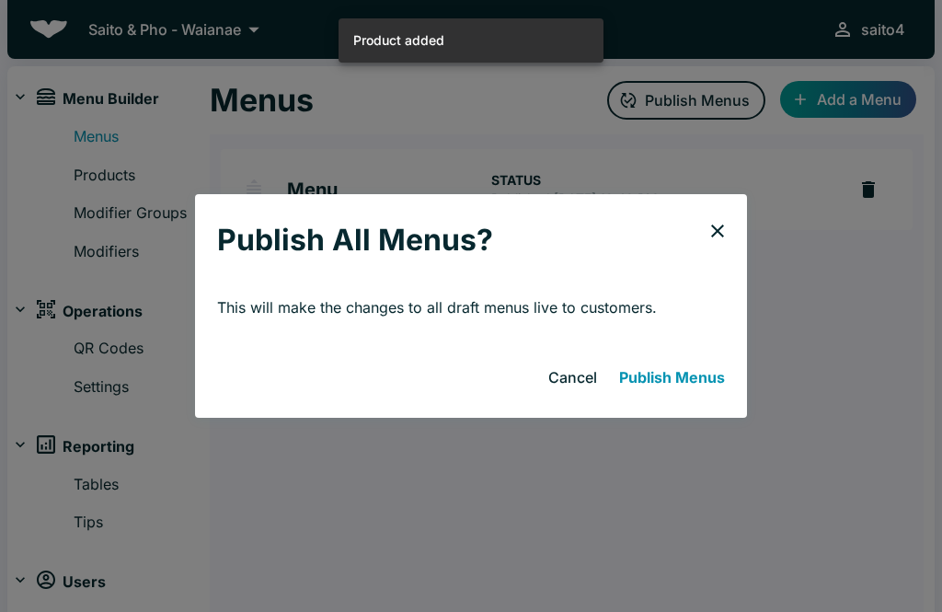
click at [695, 366] on button "Publish Menus" at bounding box center [672, 377] width 120 height 37
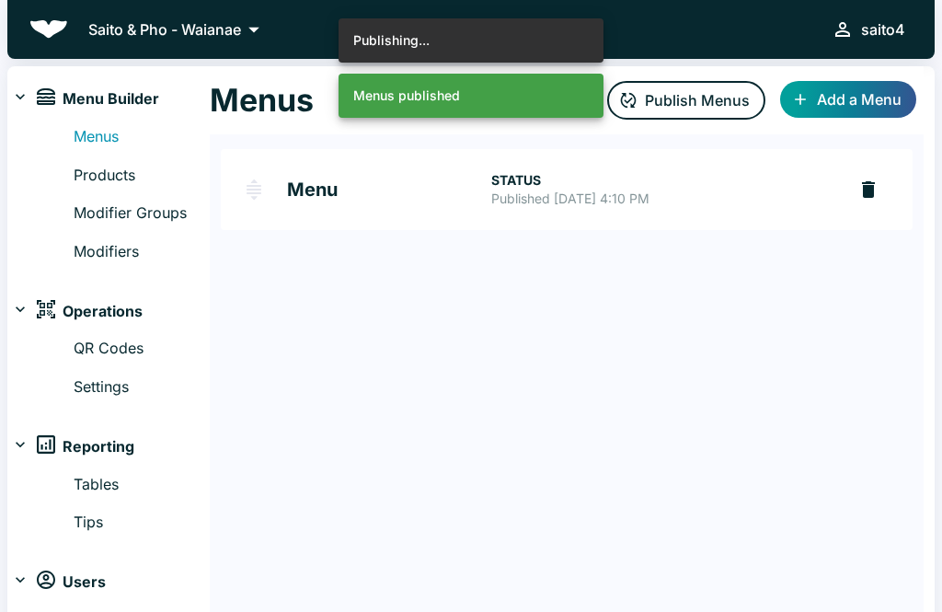
click at [118, 144] on link "Menus" at bounding box center [142, 137] width 136 height 24
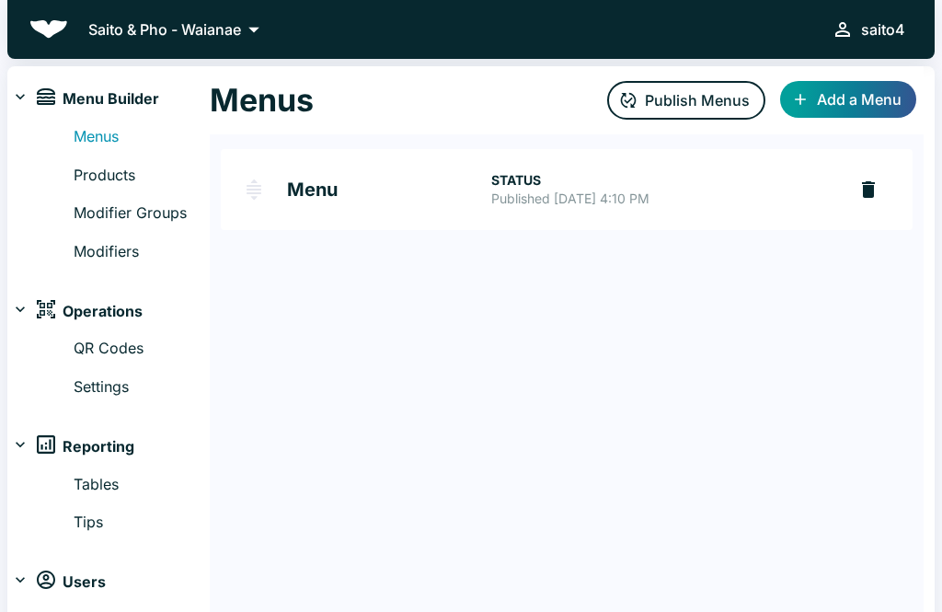
click at [440, 205] on link "Menu STATUS Published Sep 11, 2025 at 4:10 PM" at bounding box center [533, 189] width 625 height 81
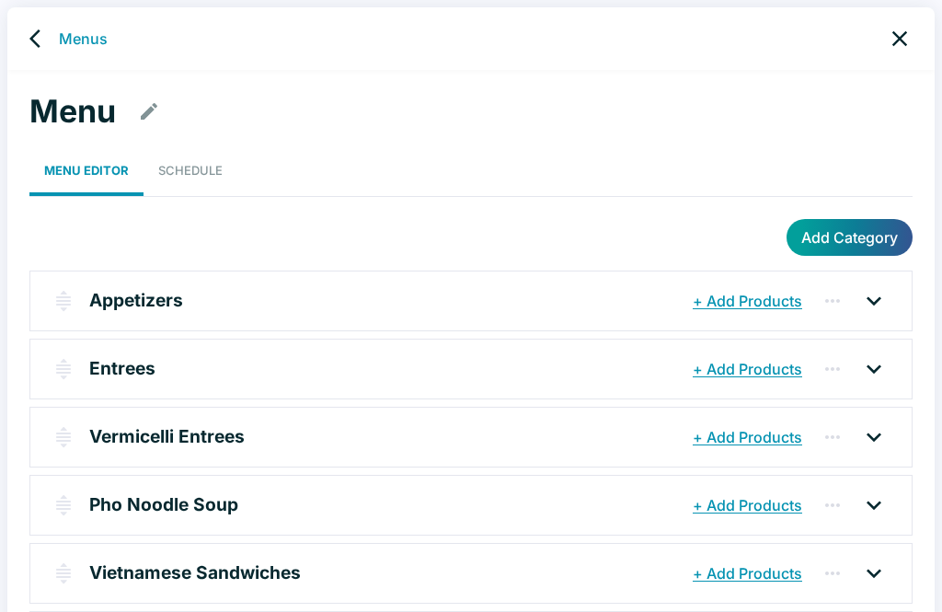
click at [877, 320] on div "Appetizers + Add Products" at bounding box center [470, 300] width 881 height 59
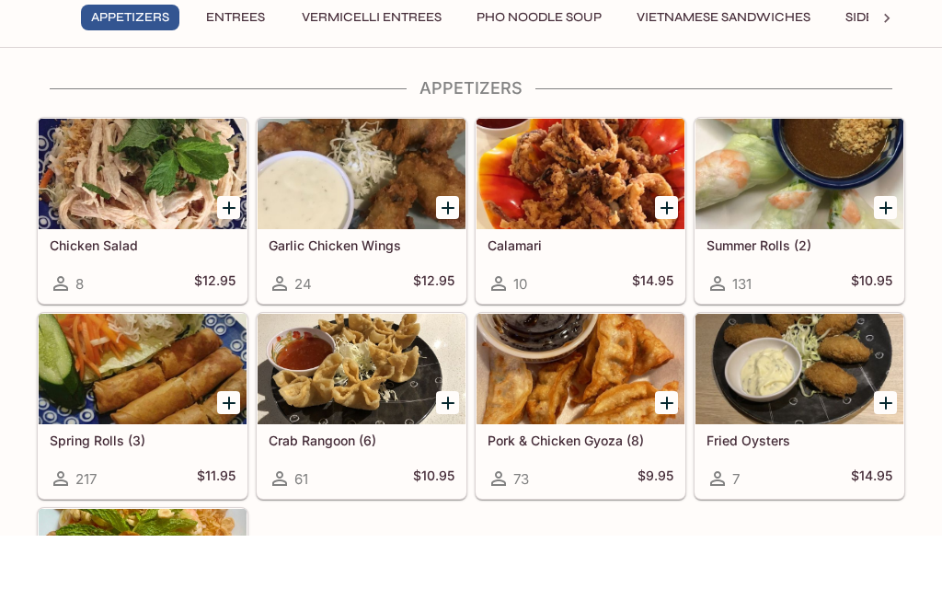
scroll to position [80, 0]
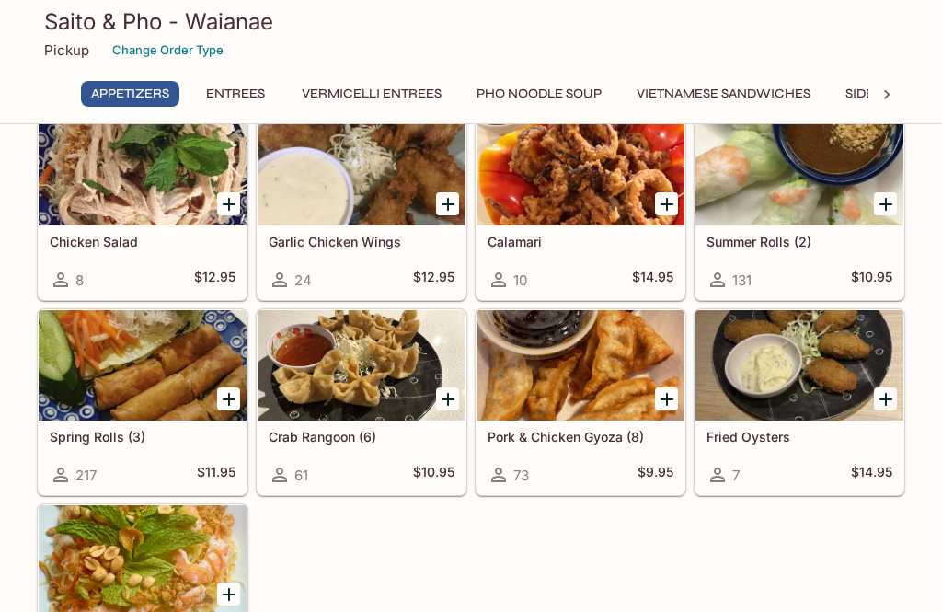
click at [160, 558] on div at bounding box center [143, 560] width 208 height 110
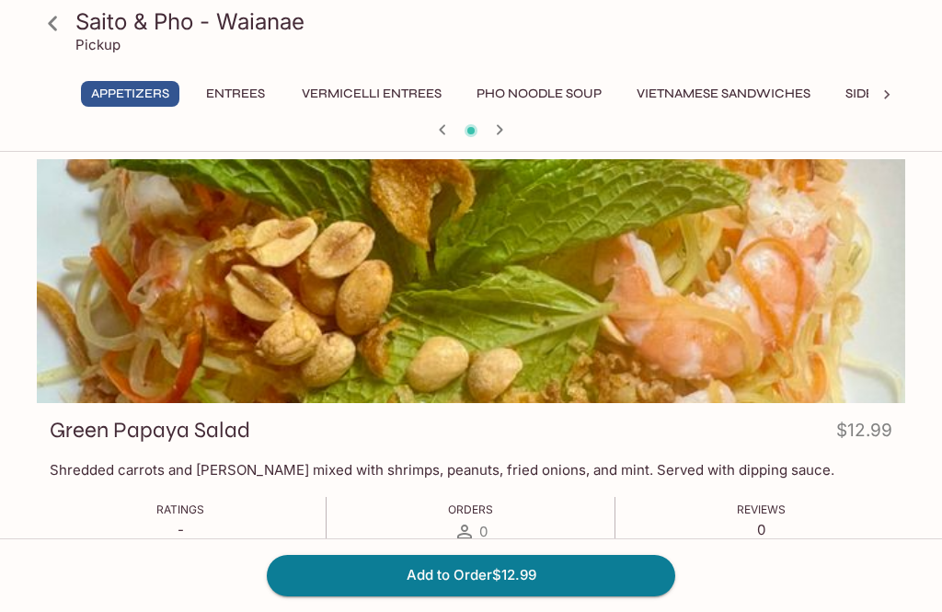
click at [696, 275] on div at bounding box center [471, 281] width 868 height 244
click at [709, 288] on div at bounding box center [471, 281] width 868 height 244
click at [55, 17] on icon at bounding box center [52, 23] width 9 height 15
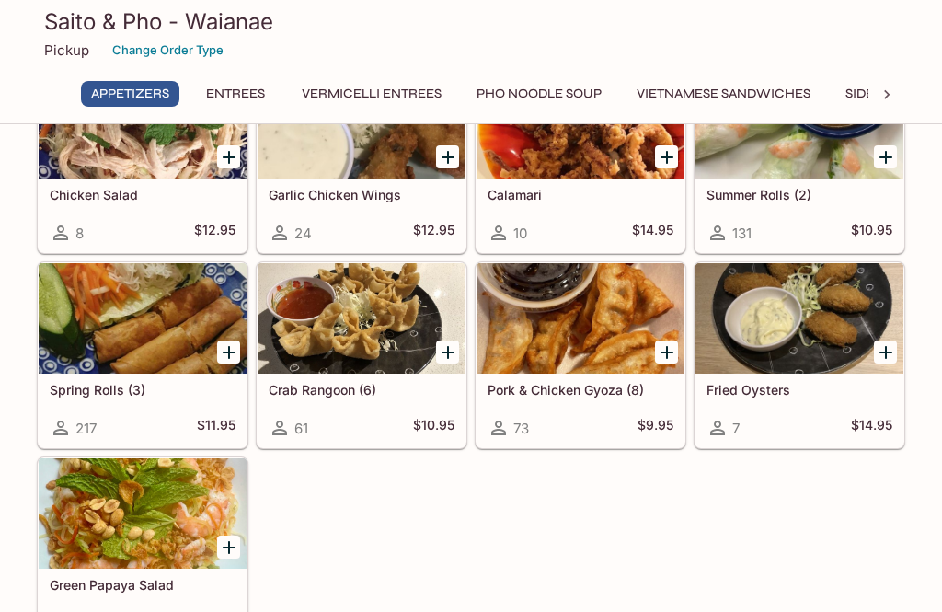
scroll to position [149, 0]
